Goal: Task Accomplishment & Management: Manage account settings

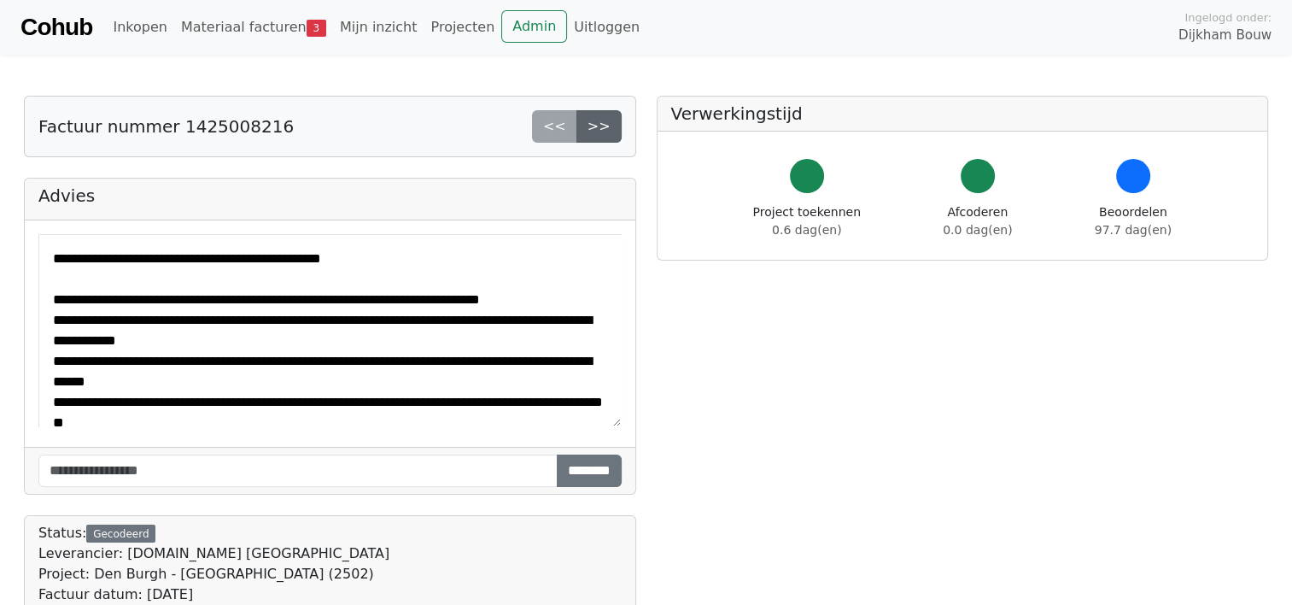
click at [605, 131] on link ">>" at bounding box center [599, 126] width 45 height 32
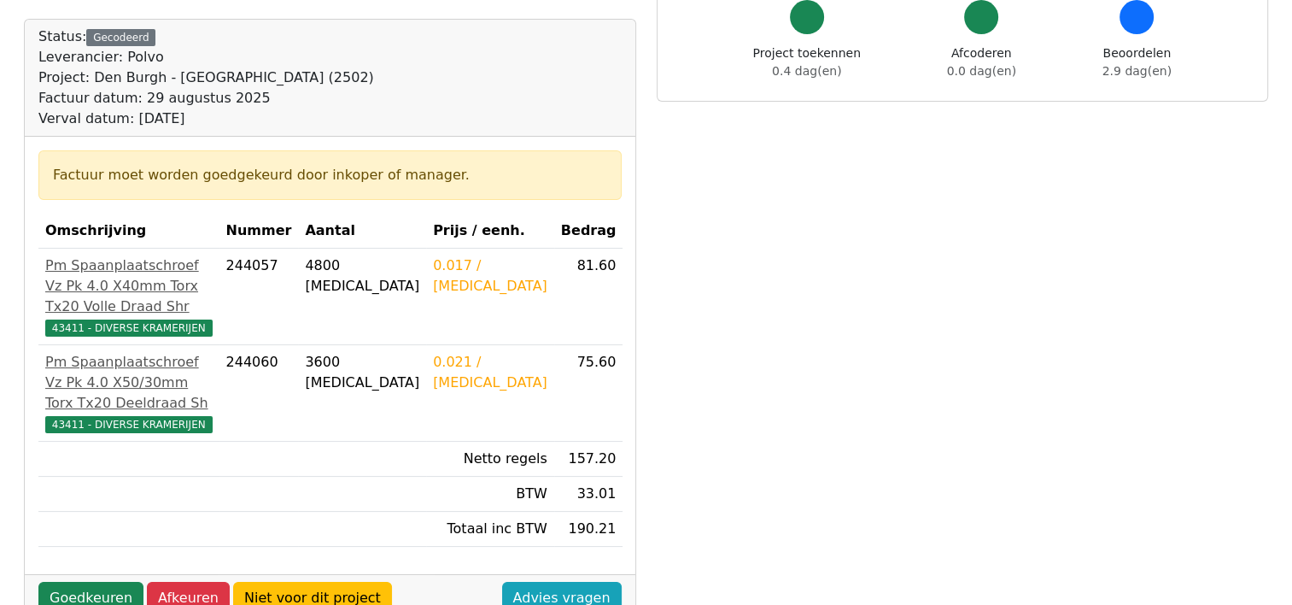
scroll to position [256, 0]
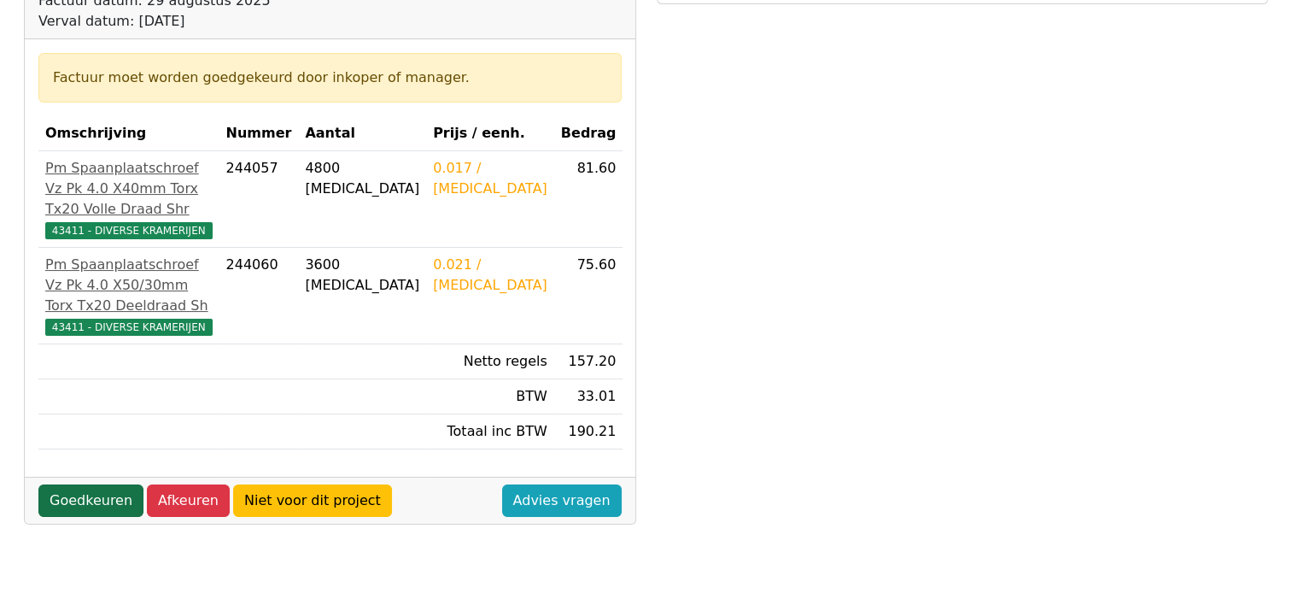
click at [60, 517] on link "Goedkeuren" at bounding box center [90, 500] width 105 height 32
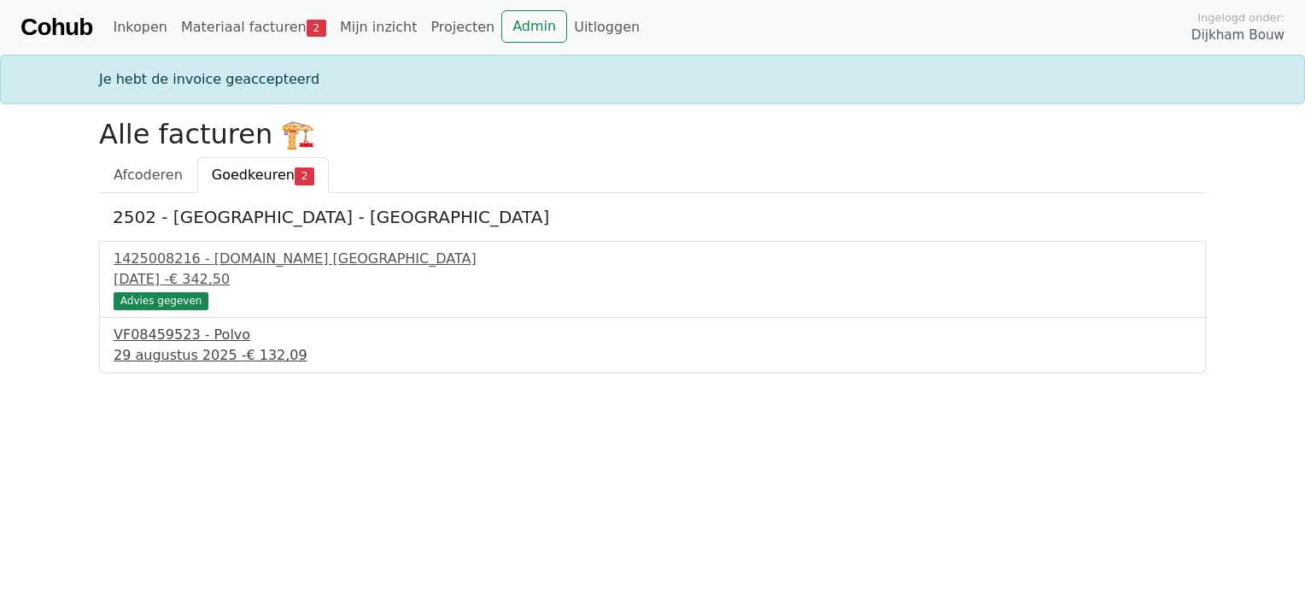
click at [180, 343] on div "VF08459523 - Polvo" at bounding box center [653, 335] width 1078 height 21
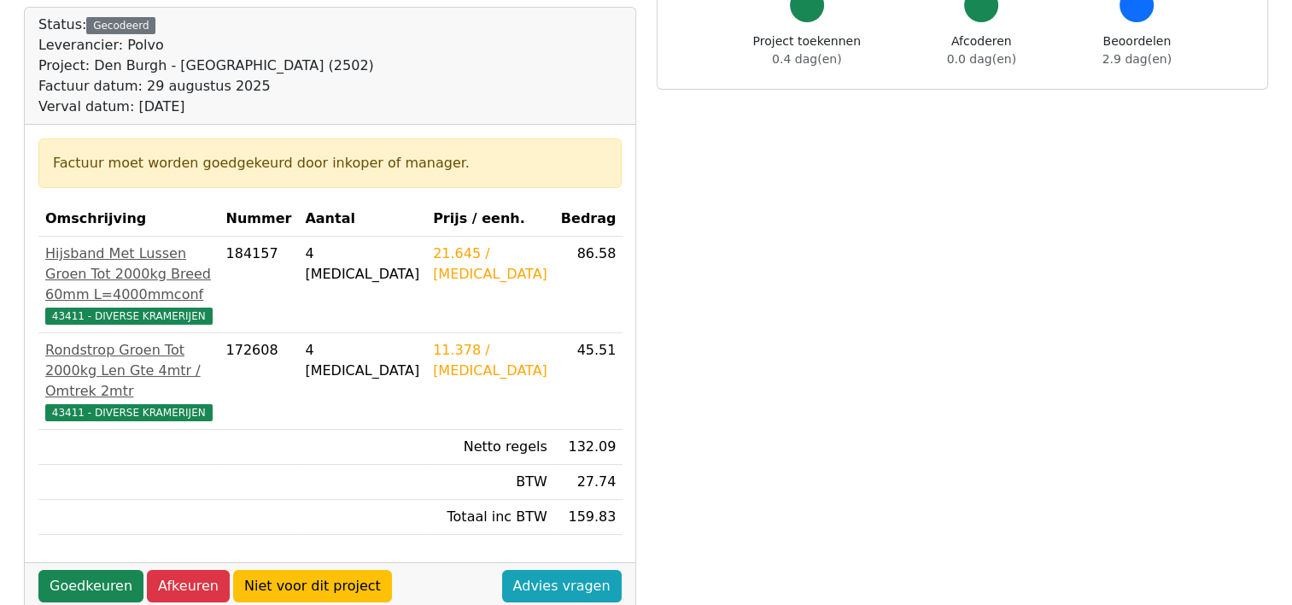
scroll to position [256, 0]
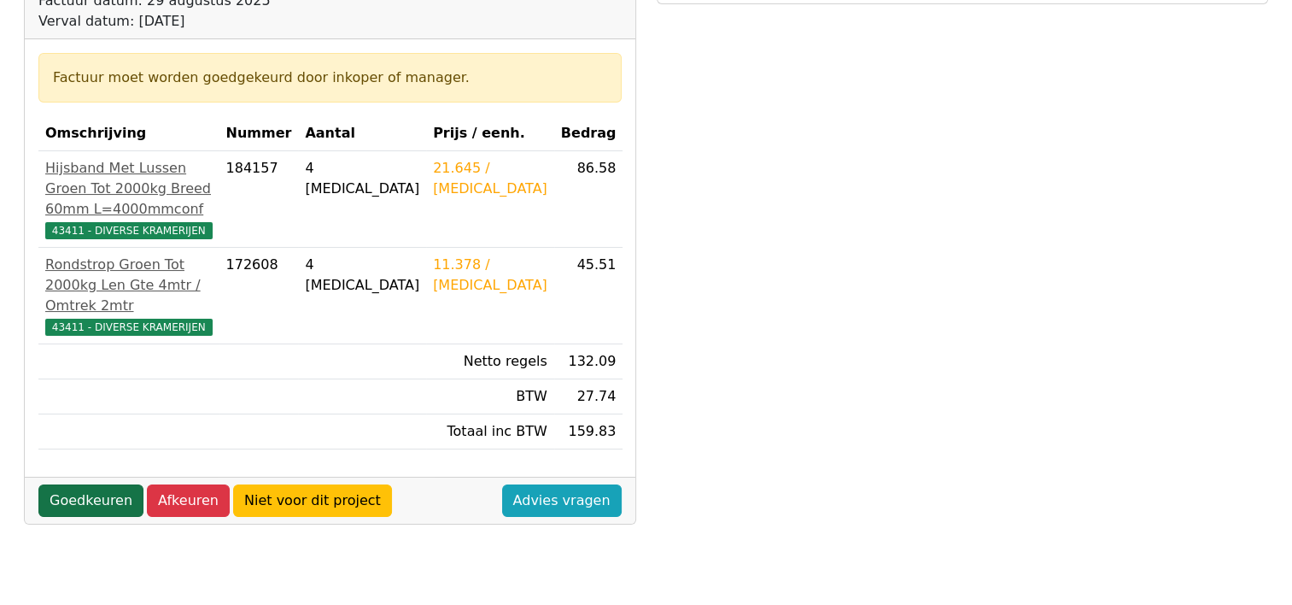
click at [93, 517] on link "Goedkeuren" at bounding box center [90, 500] width 105 height 32
